Goal: Information Seeking & Learning: Learn about a topic

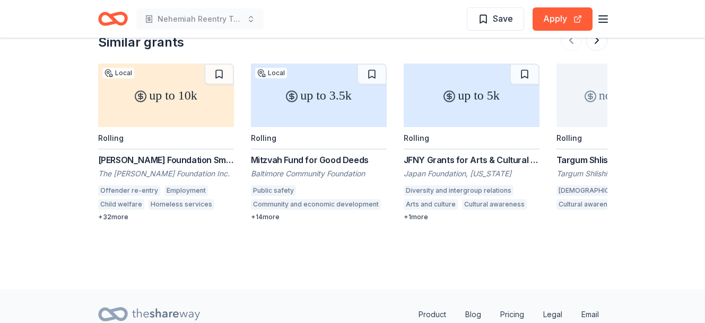
scroll to position [947, 0]
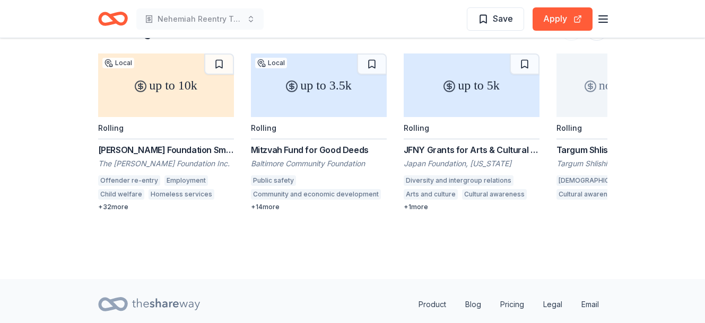
scroll to position [876, 0]
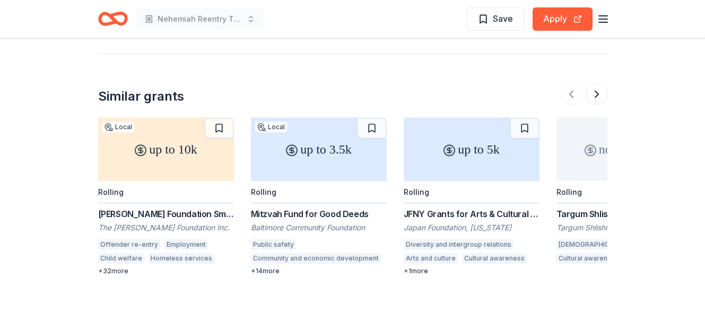
click at [598, 208] on div "Targum Shlishi Grant" at bounding box center [624, 214] width 136 height 13
click at [600, 84] on button at bounding box center [596, 94] width 21 height 21
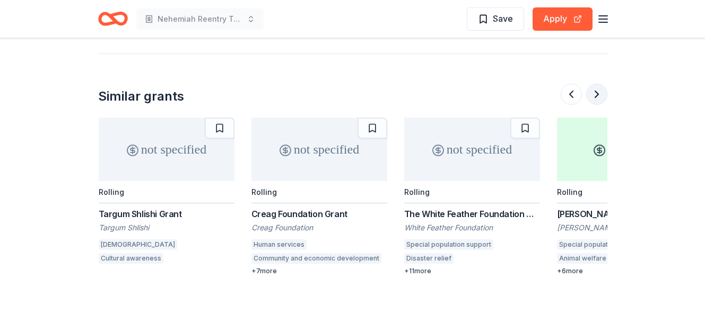
scroll to position [0, 458]
click at [304, 208] on div "Creag Foundation Grant" at bounding box center [319, 214] width 136 height 13
click at [597, 84] on button at bounding box center [596, 94] width 21 height 21
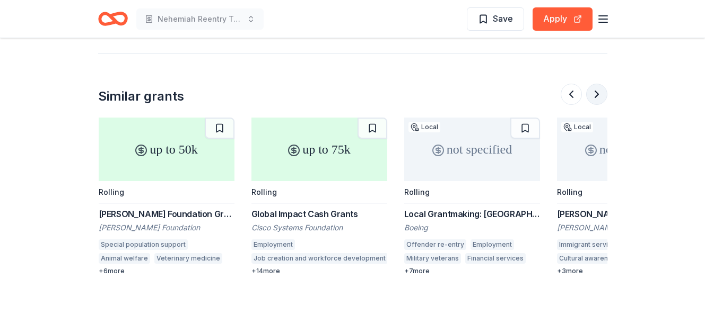
scroll to position [0, 916]
click at [599, 84] on button at bounding box center [596, 94] width 21 height 21
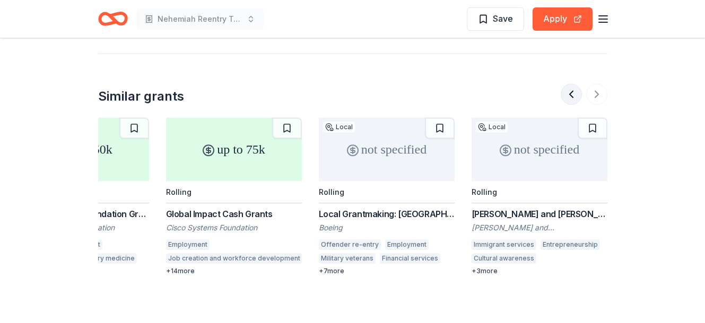
click at [575, 84] on button at bounding box center [570, 94] width 21 height 21
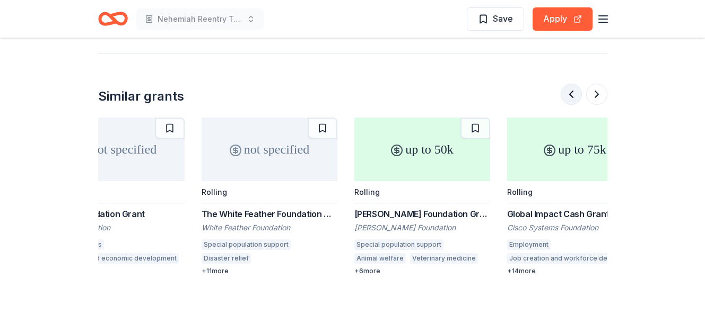
scroll to position [0, 611]
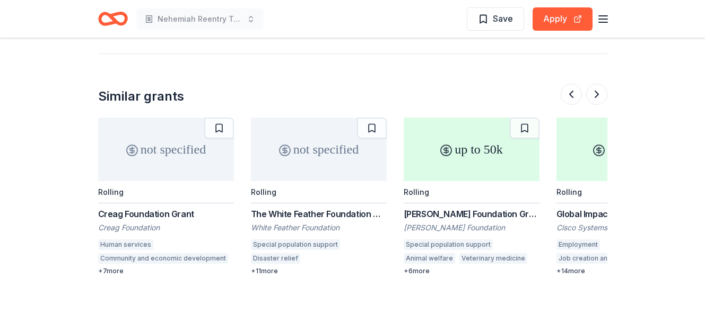
click at [311, 208] on div "The White Feather Foundation Grant" at bounding box center [319, 214] width 136 height 13
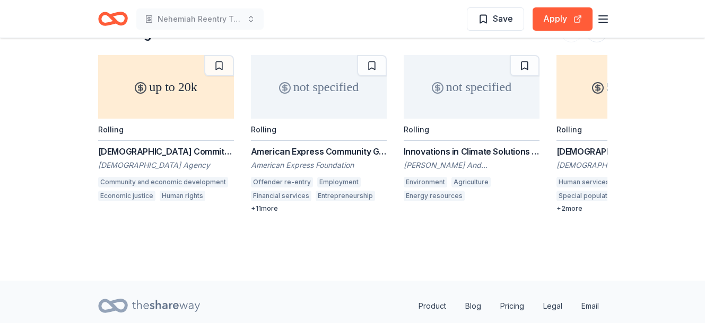
scroll to position [912, 0]
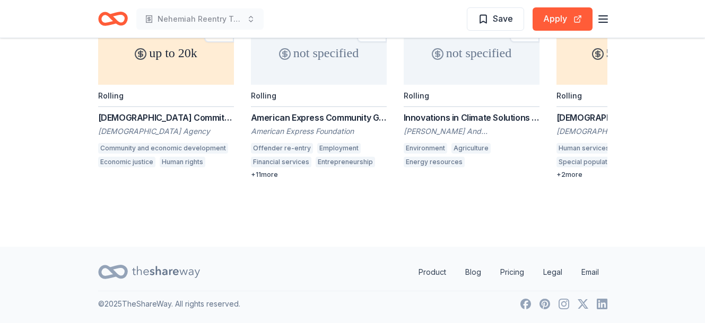
click at [164, 120] on div "Presbyterian Committee on the Self–Development of People Grant Program" at bounding box center [166, 117] width 136 height 13
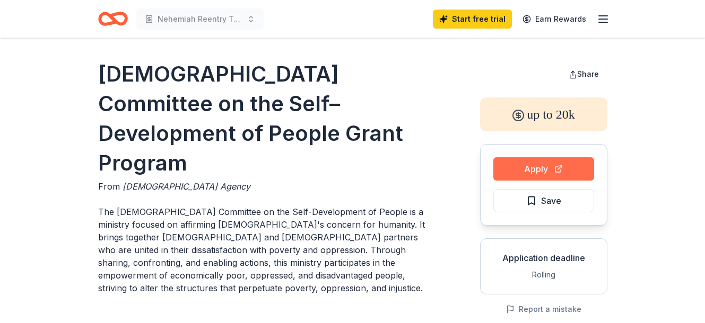
click at [554, 167] on button "Apply" at bounding box center [543, 168] width 101 height 23
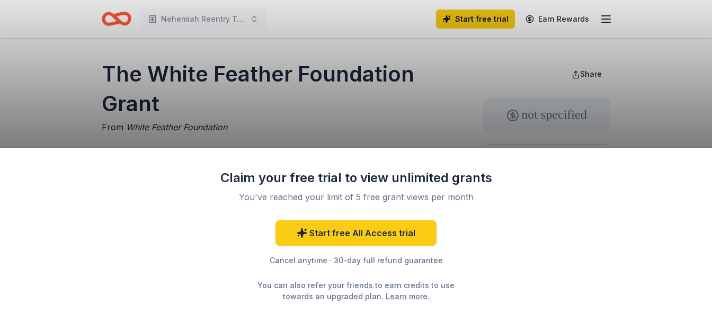
click at [449, 105] on div "Claim your free trial to view unlimited grants You've reached your limit of 5 f…" at bounding box center [356, 161] width 712 height 323
click at [300, 120] on div "Claim your free trial to view unlimited grants You've reached your limit of 5 f…" at bounding box center [356, 161] width 712 height 323
drag, startPoint x: 314, startPoint y: 80, endPoint x: 340, endPoint y: 76, distance: 26.3
click at [322, 81] on div "Claim your free trial to view unlimited grants You've reached your limit of 5 f…" at bounding box center [356, 161] width 712 height 323
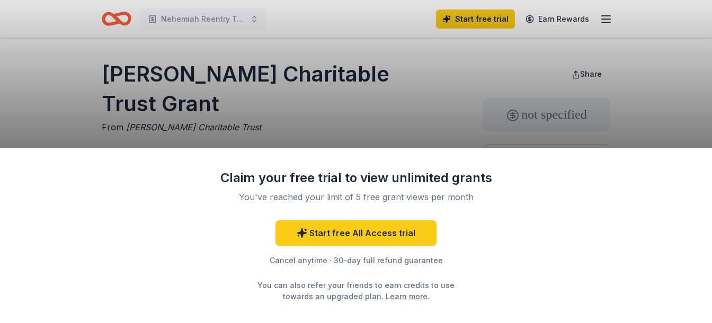
click at [336, 94] on div "Claim your free trial to view unlimited grants You've reached your limit of 5 f…" at bounding box center [356, 161] width 712 height 323
